Goal: Transaction & Acquisition: Purchase product/service

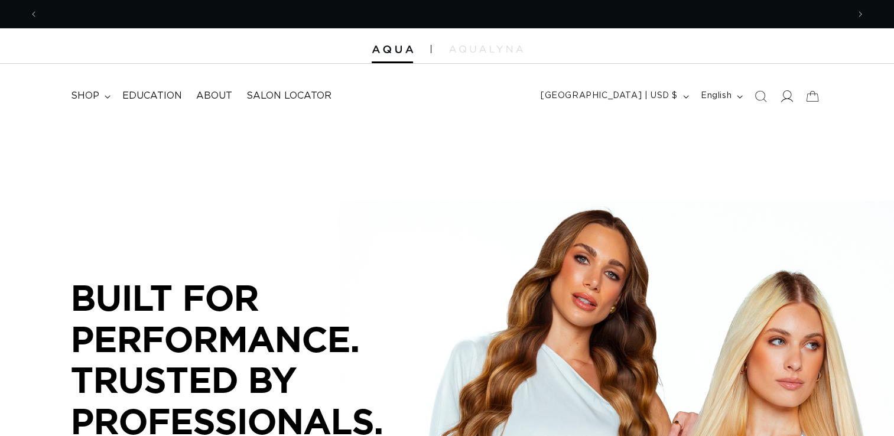
click at [783, 97] on icon at bounding box center [787, 96] width 12 height 12
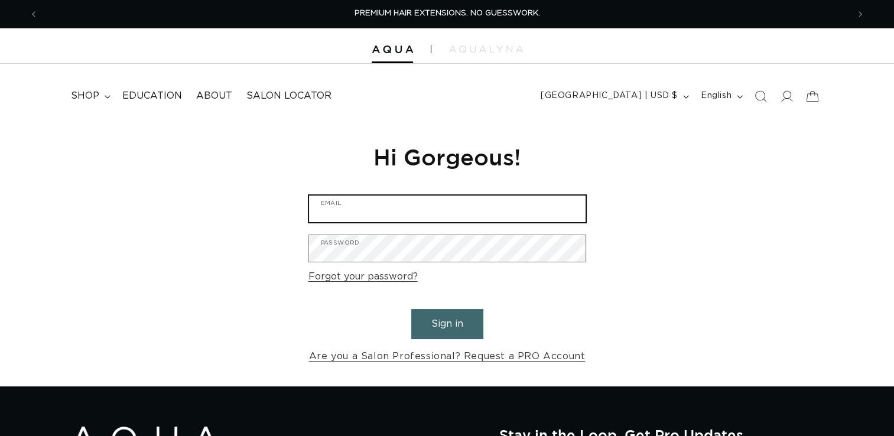
type input "greg.bullard@bishops.co"
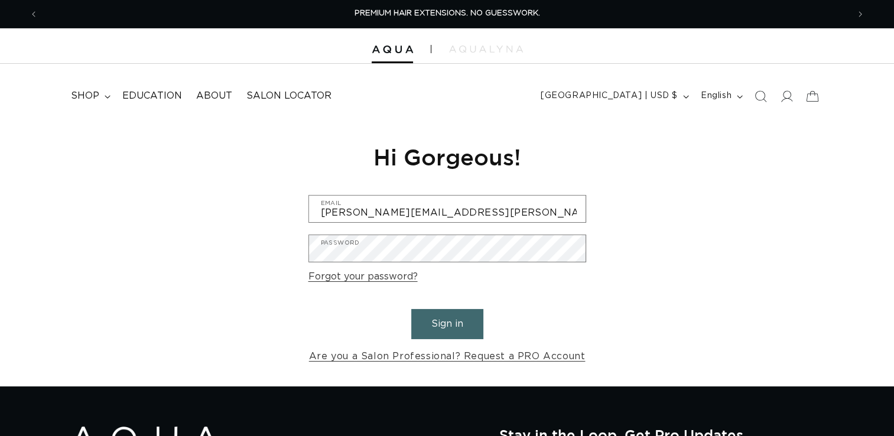
click at [451, 328] on button "Sign in" at bounding box center [447, 324] width 72 height 30
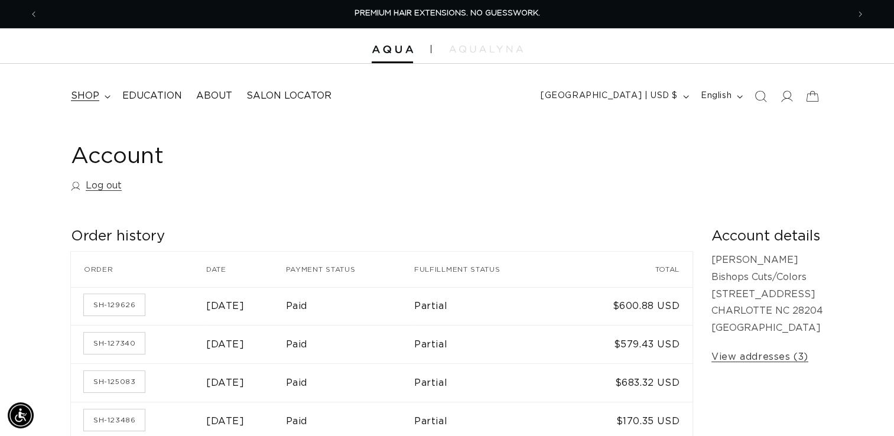
click at [105, 95] on icon at bounding box center [108, 97] width 6 height 4
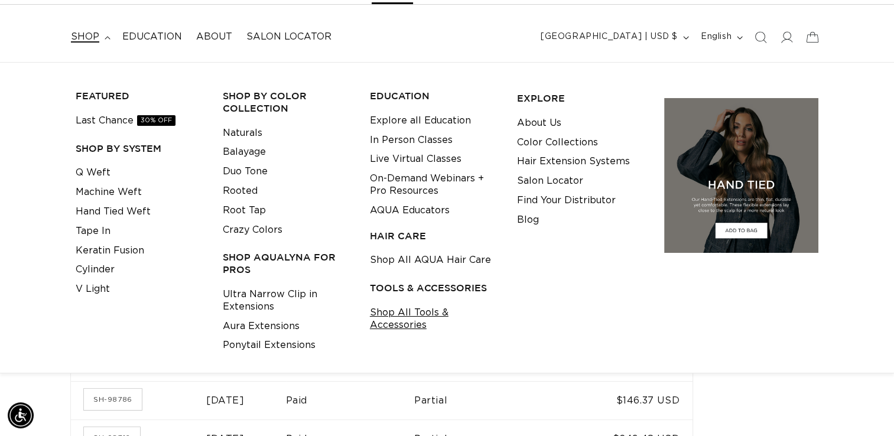
click at [406, 319] on link "Shop All Tools & Accessories" at bounding box center [434, 319] width 129 height 32
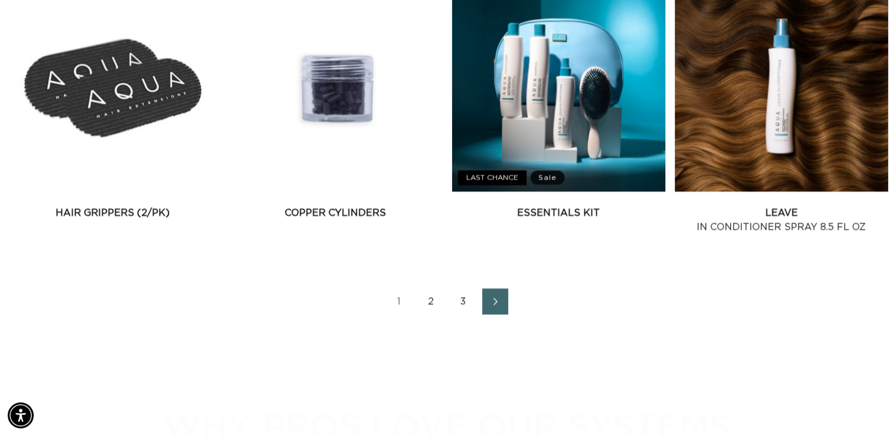
scroll to position [1713, 0]
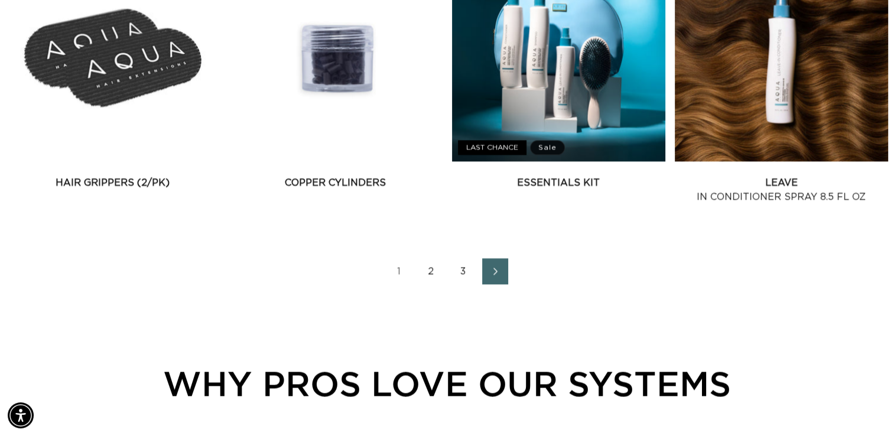
click at [428, 268] on link "2" at bounding box center [431, 271] width 26 height 26
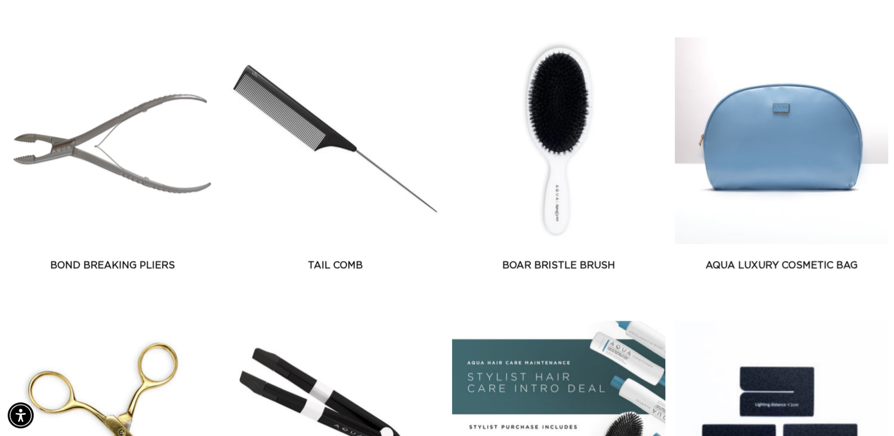
scroll to position [0, 1619]
click at [558, 263] on link "Boar Bristle Brush" at bounding box center [558, 265] width 213 height 14
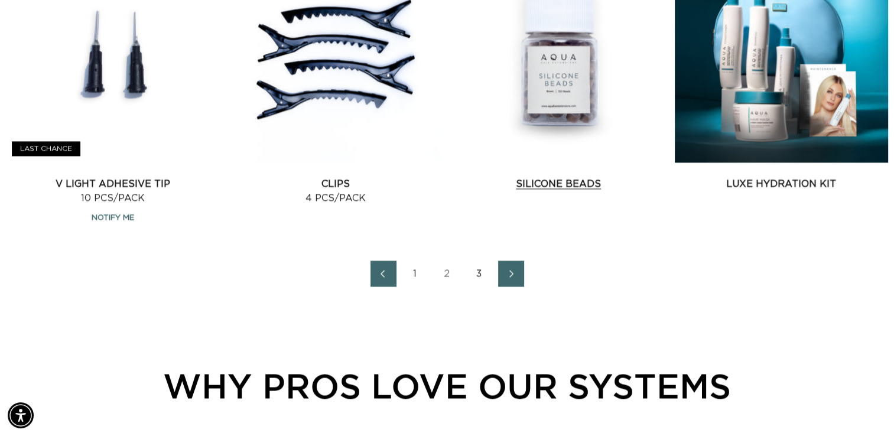
scroll to position [1772, 0]
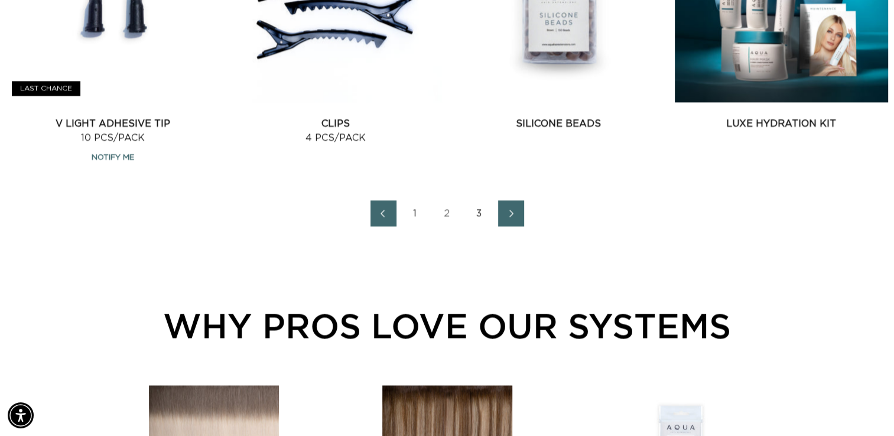
click at [477, 204] on link "3" at bounding box center [479, 213] width 26 height 26
